Goal: Find specific page/section: Find specific page/section

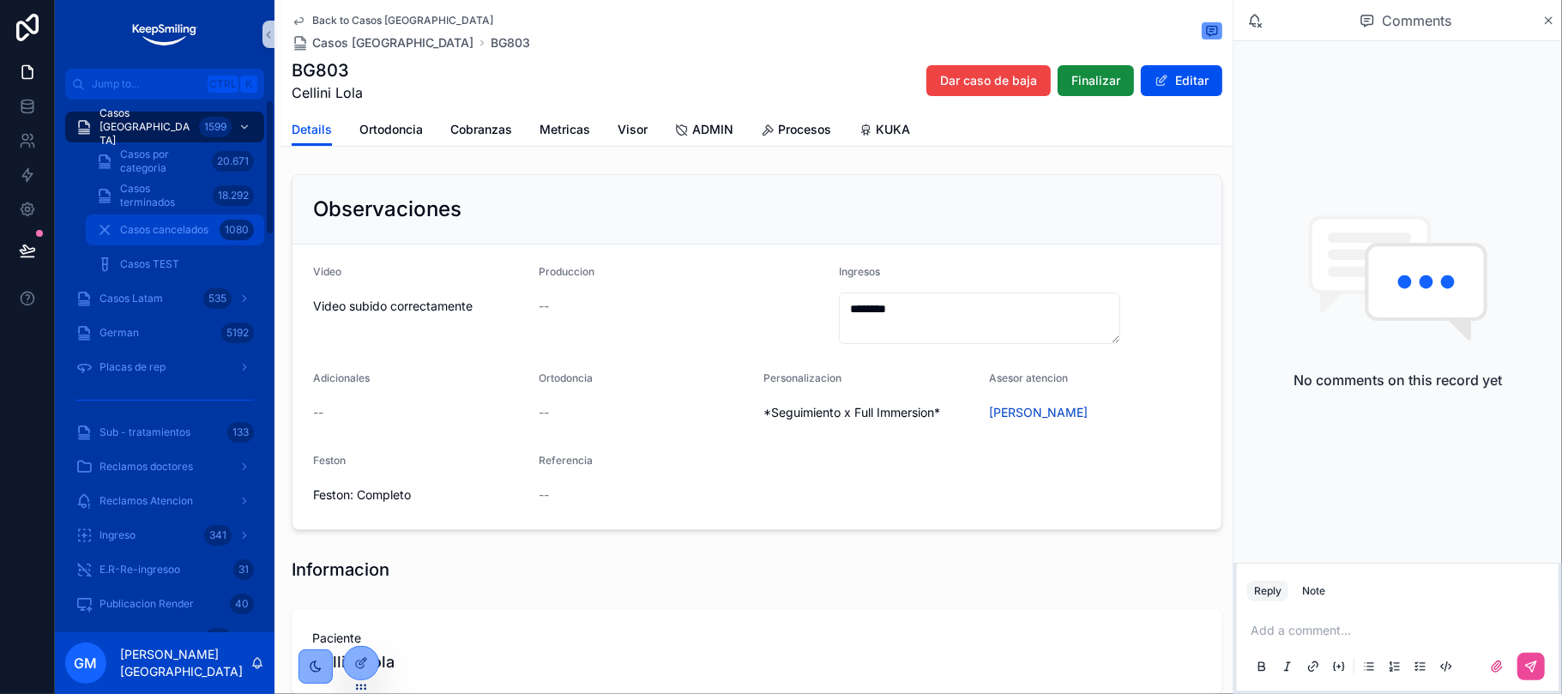
click at [172, 244] on link "Casos cancelados 1080" at bounding box center [175, 229] width 178 height 31
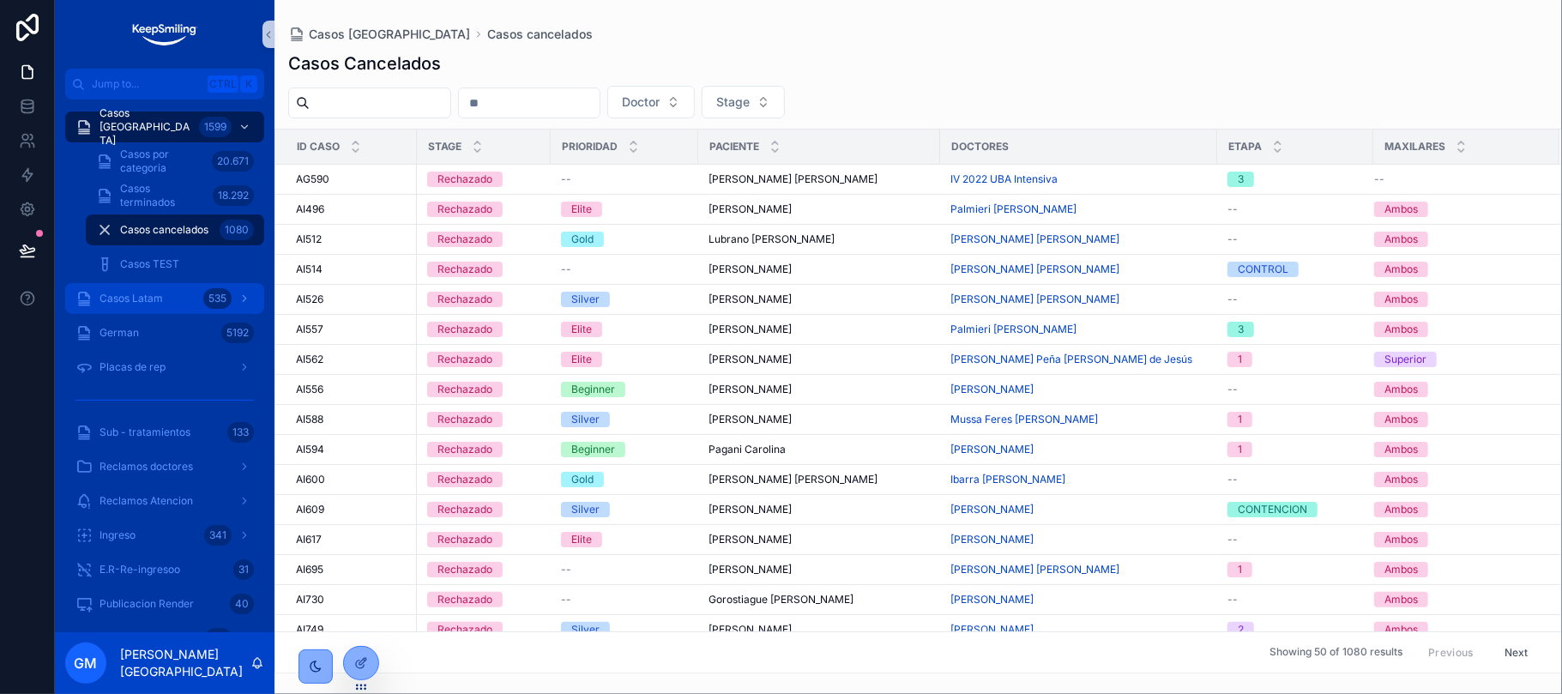
click at [136, 298] on span "Casos Latam" at bounding box center [130, 299] width 63 height 14
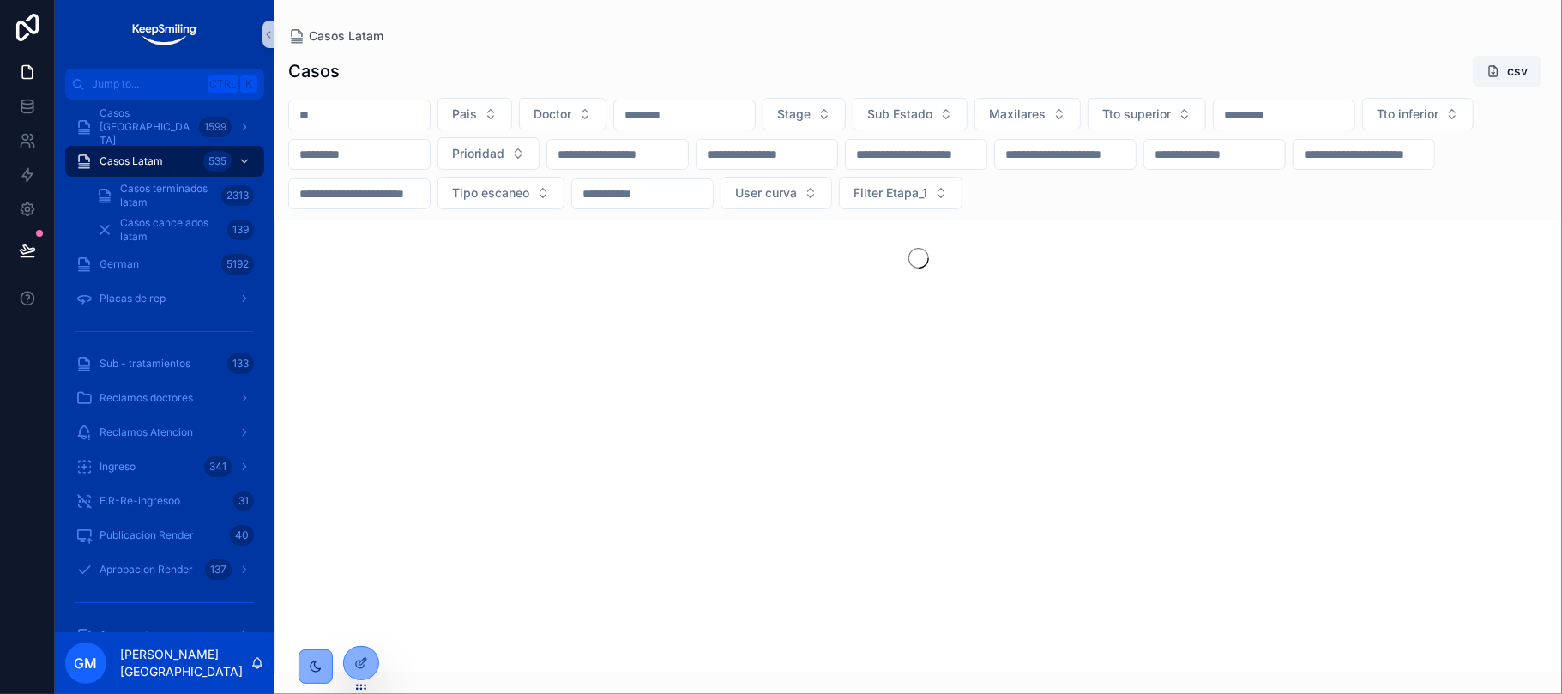
click at [388, 122] on input "scrollable content" at bounding box center [359, 115] width 141 height 24
paste input "*****"
type input "*****"
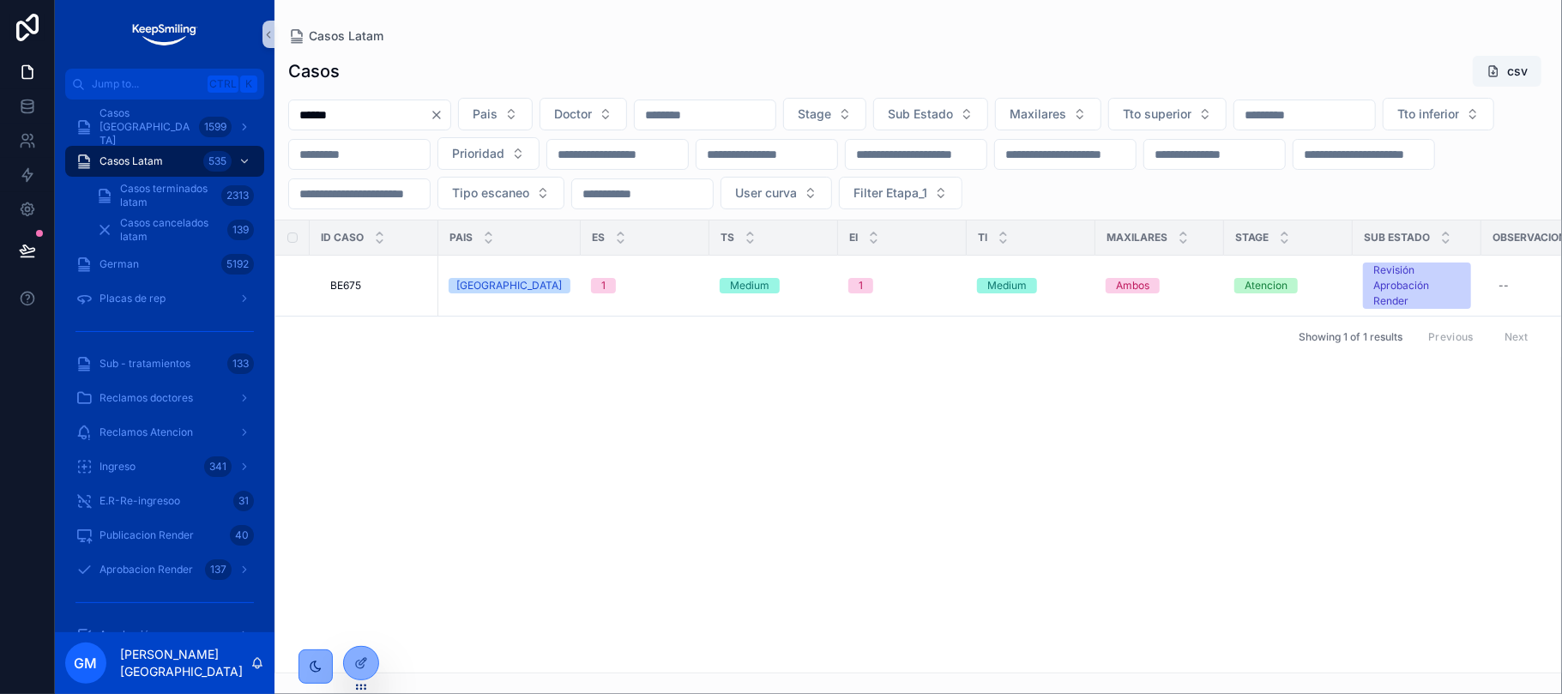
click at [368, 333] on div "Showing 1 of 1 results Previous Next" at bounding box center [918, 336] width 1286 height 41
click at [354, 306] on td "BE675 BE675" at bounding box center [374, 286] width 129 height 61
click at [347, 285] on span "BE675" at bounding box center [345, 286] width 31 height 14
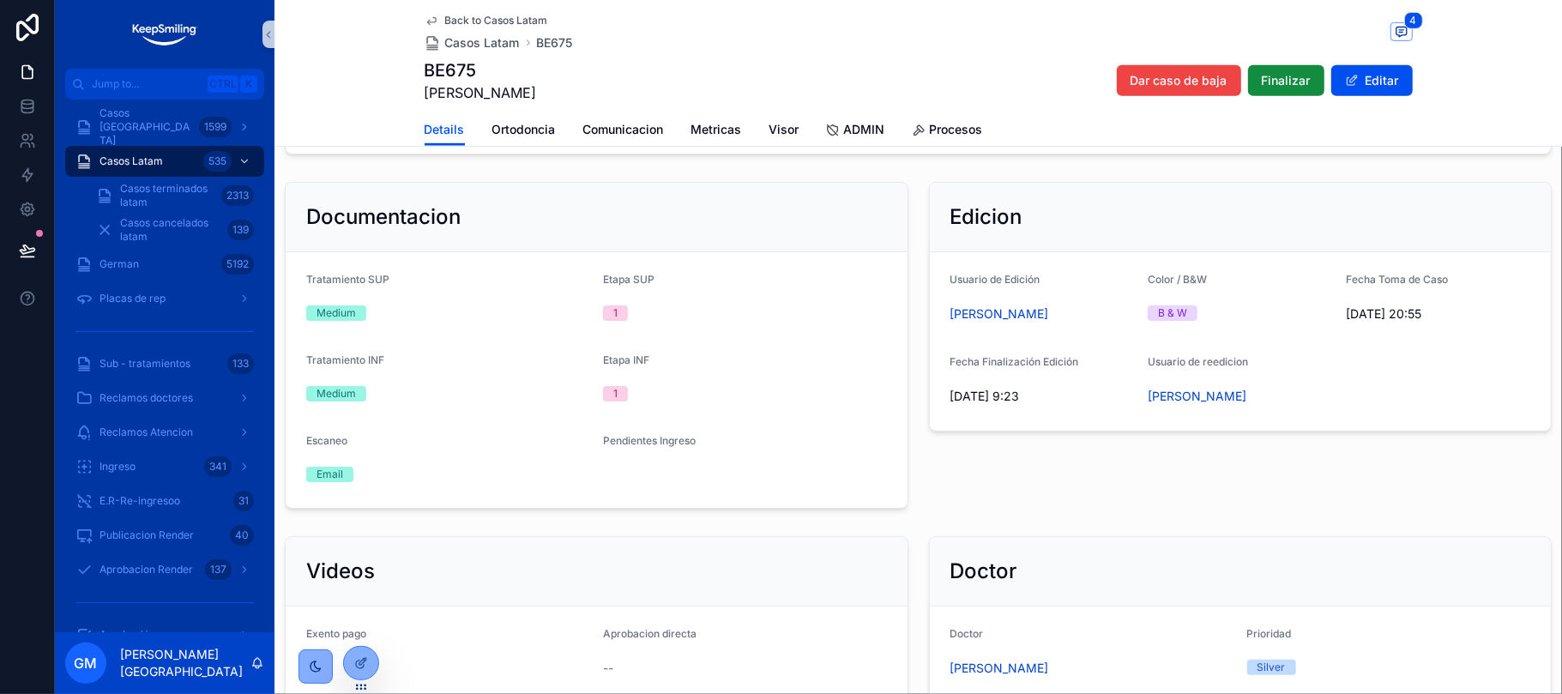
scroll to position [630, 0]
click at [509, 4] on div "Back to Casos Latam Casos Latam BE675 4 BE675 [PERSON_NAME] caso de baja Finali…" at bounding box center [919, 56] width 988 height 113
click at [501, 22] on span "Back to Casos Latam" at bounding box center [496, 21] width 103 height 14
